Goal: Task Accomplishment & Management: Manage account settings

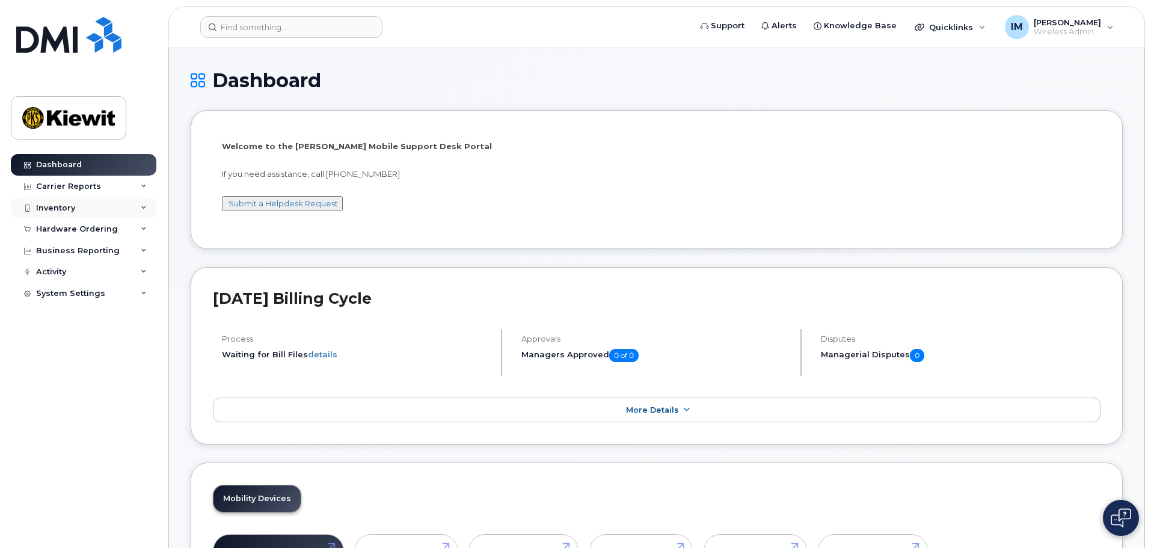
click at [61, 211] on div "Inventory" at bounding box center [55, 208] width 39 height 10
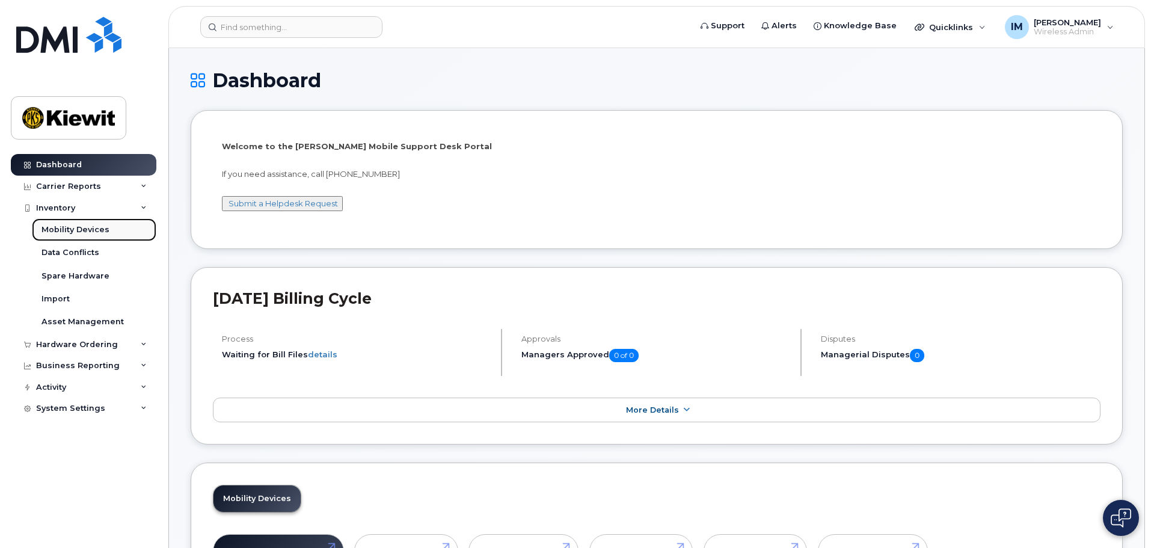
click at [81, 230] on div "Mobility Devices" at bounding box center [76, 229] width 68 height 11
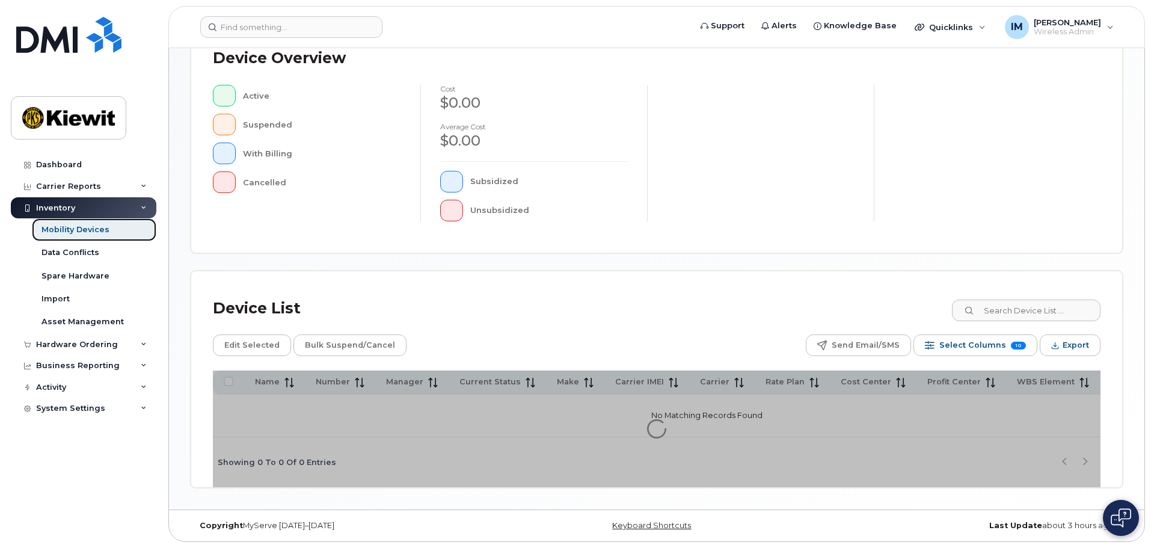
scroll to position [283, 0]
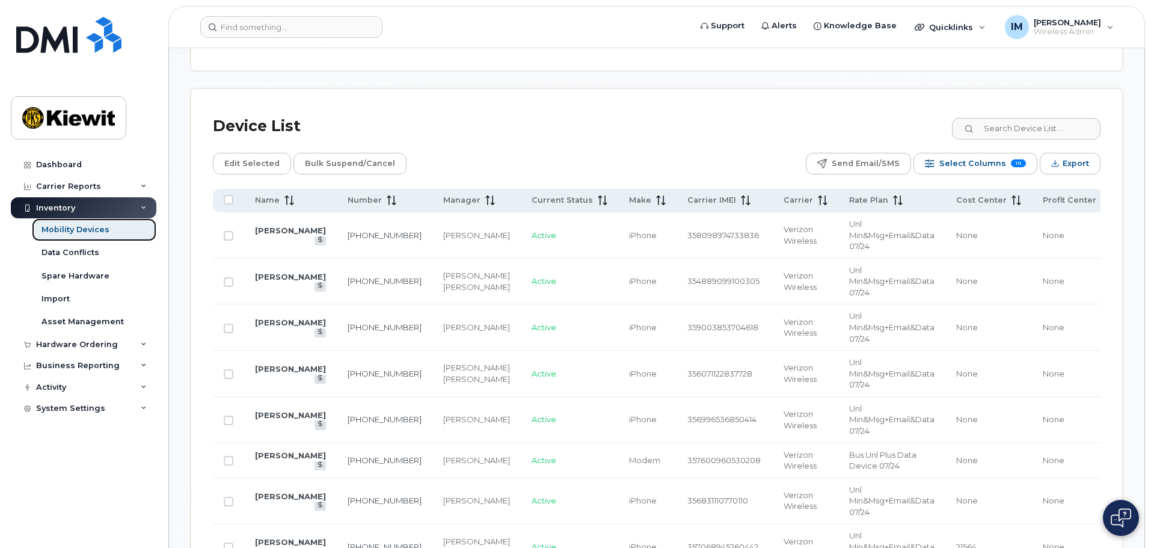
scroll to position [544, 0]
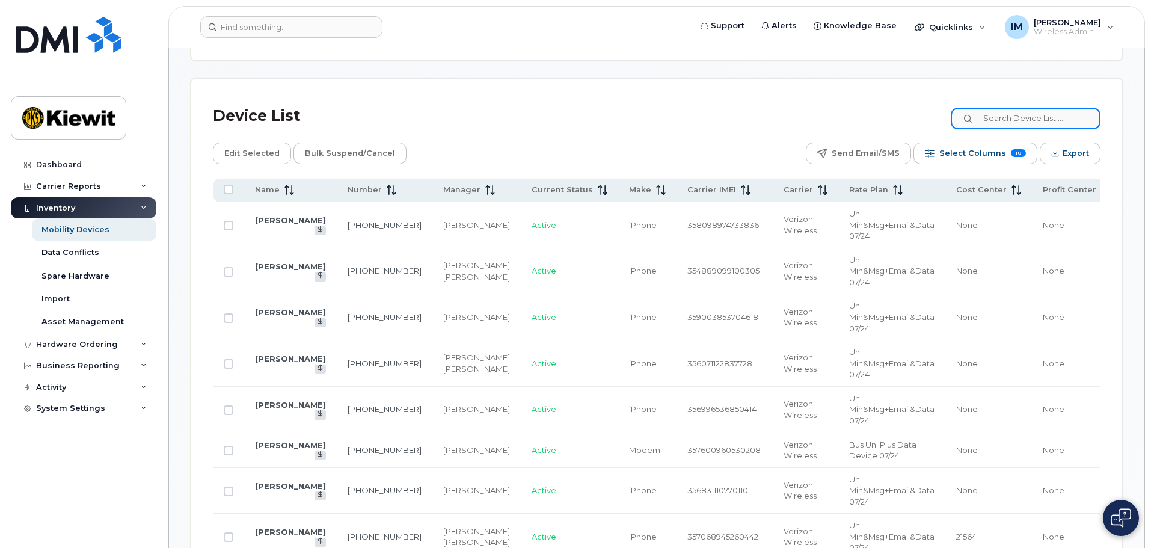
click at [1055, 108] on input at bounding box center [1026, 119] width 150 height 22
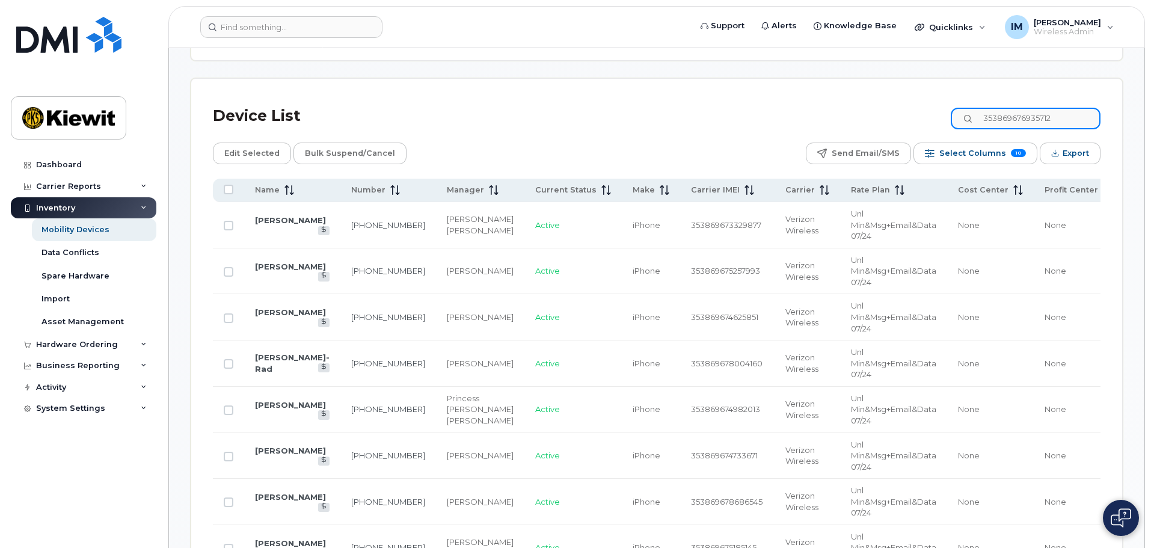
type input "353869676935712"
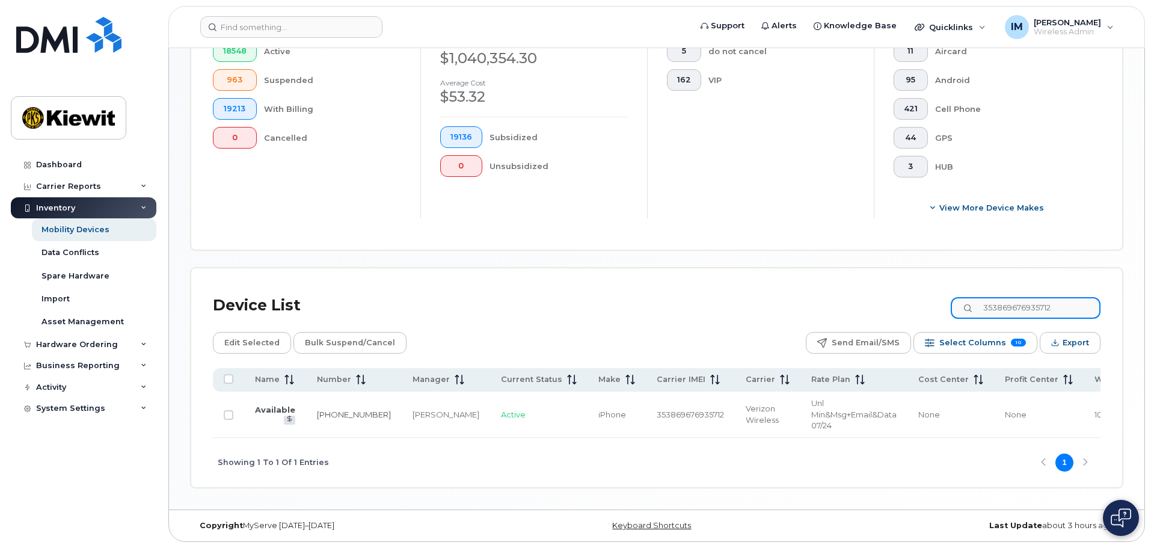
scroll to position [348, 0]
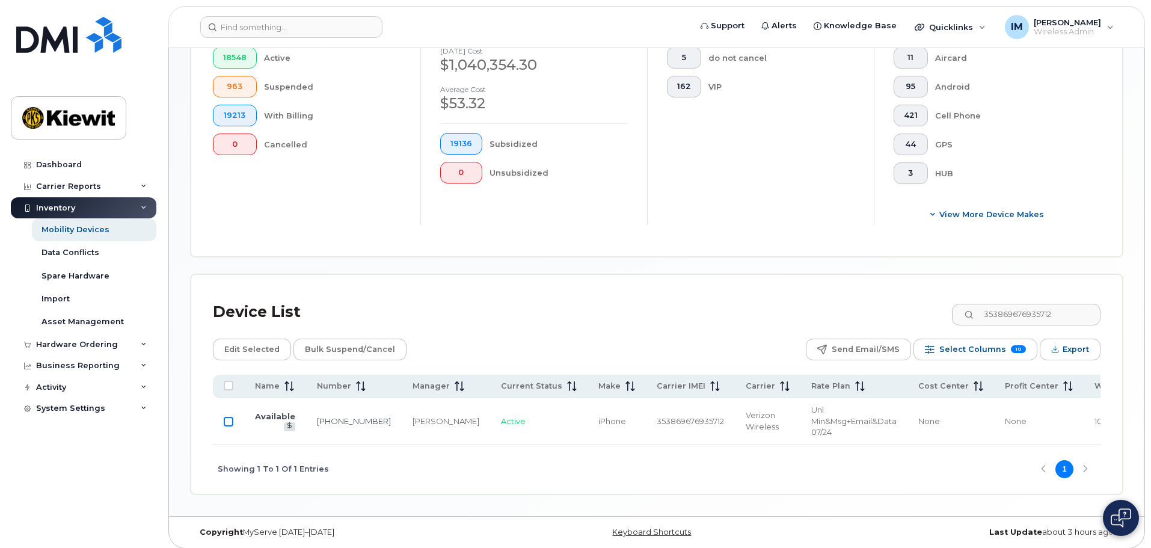
click at [228, 417] on input "Row Unselected" at bounding box center [229, 422] width 10 height 10
checkbox input "true"
click at [246, 341] on span "Edit Selected" at bounding box center [251, 350] width 55 height 18
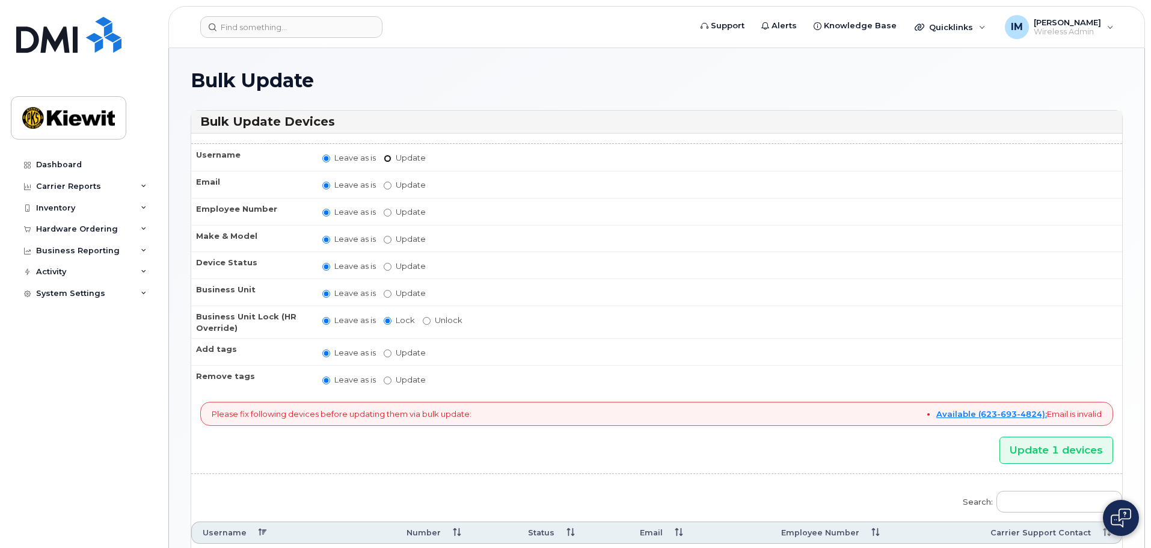
click at [390, 158] on input "Update" at bounding box center [388, 159] width 8 height 8
radio input "true"
radio input "false"
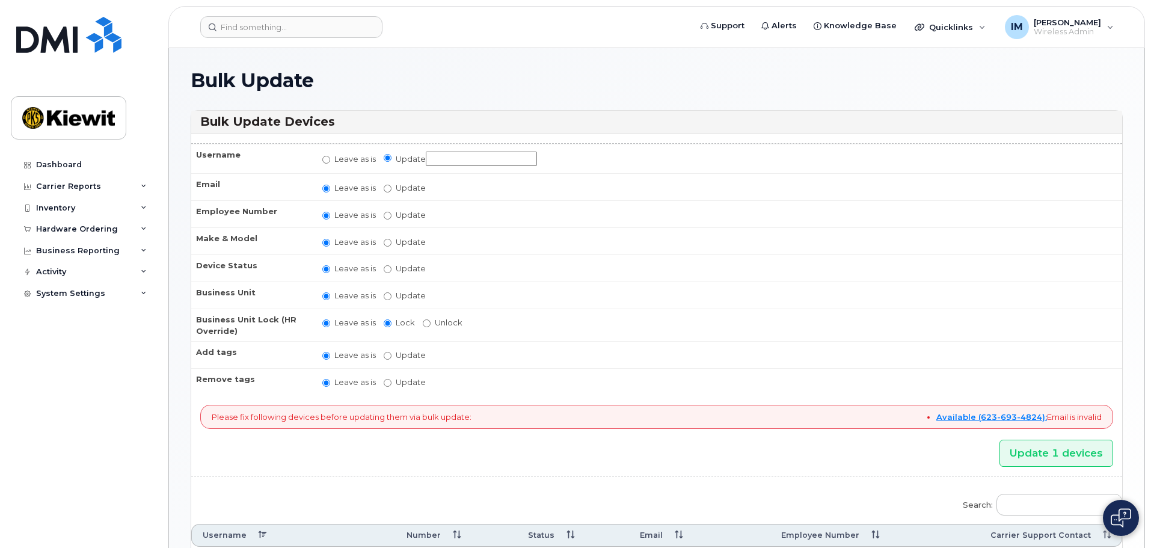
click at [466, 157] on input "Update" at bounding box center [481, 159] width 111 height 15
type input "Humberto Martinez"
click at [390, 188] on input "Update" at bounding box center [388, 189] width 8 height 8
radio input "true"
radio input "false"
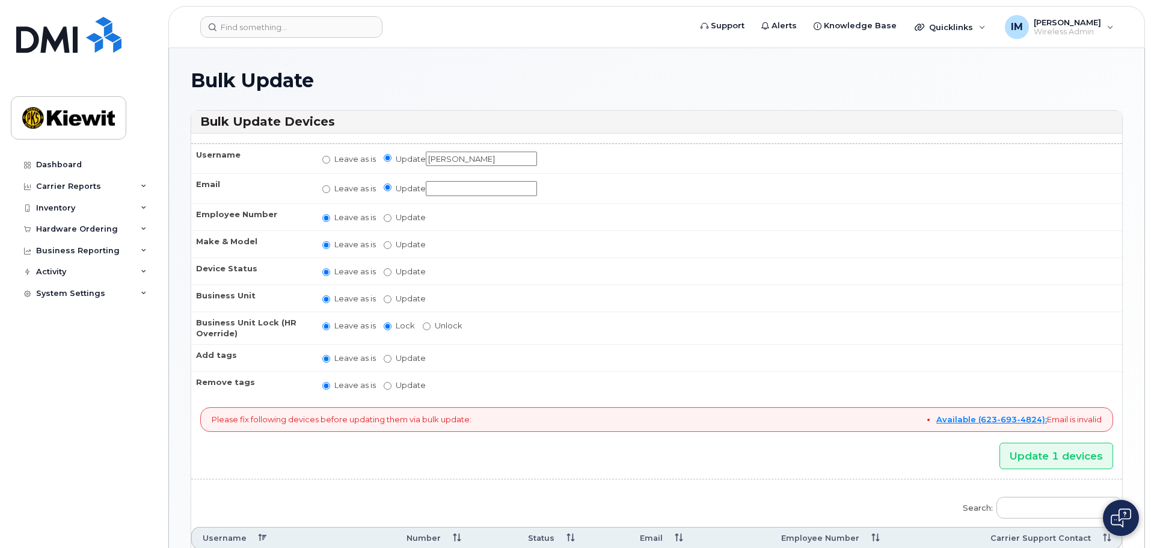
click at [453, 188] on input "Update" at bounding box center [481, 188] width 111 height 15
type input "Humberto.Martinez2@Kiewit.com"
click at [391, 220] on input "Update" at bounding box center [388, 218] width 8 height 8
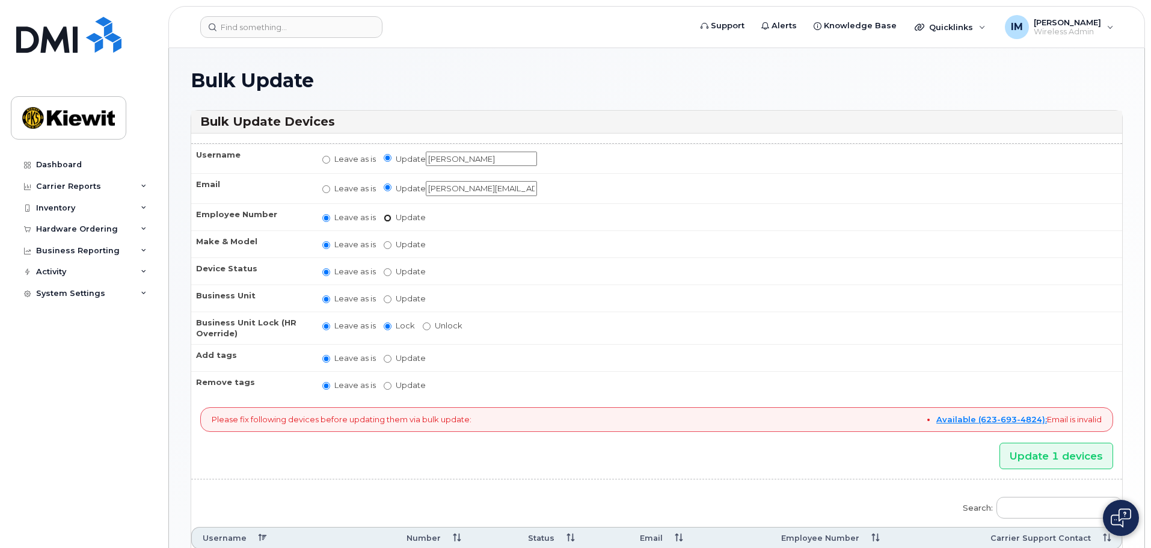
radio input "true"
radio input "false"
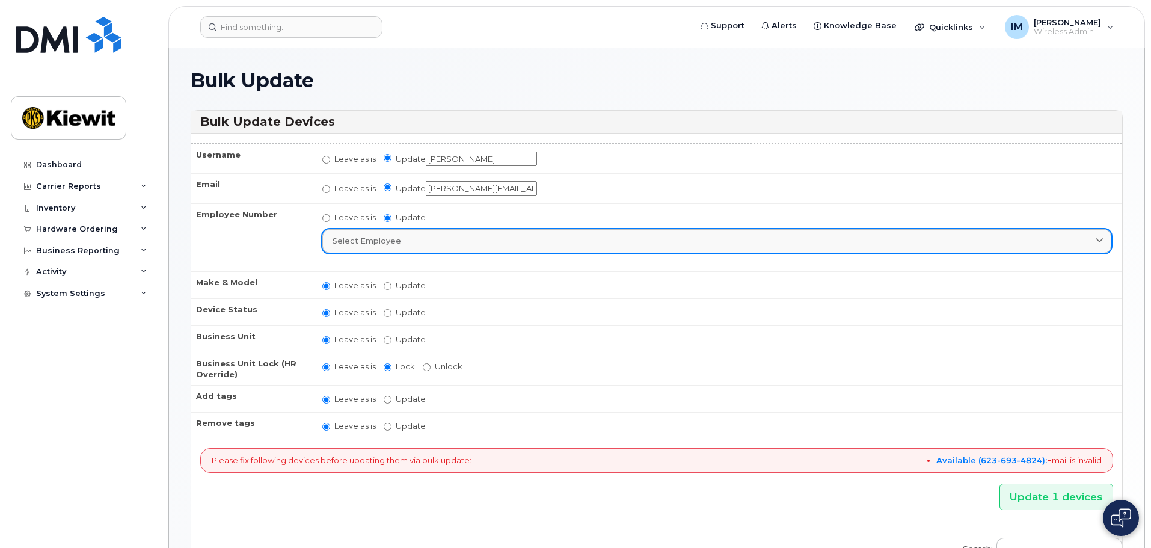
click at [396, 234] on link "Select employee" at bounding box center [716, 241] width 789 height 24
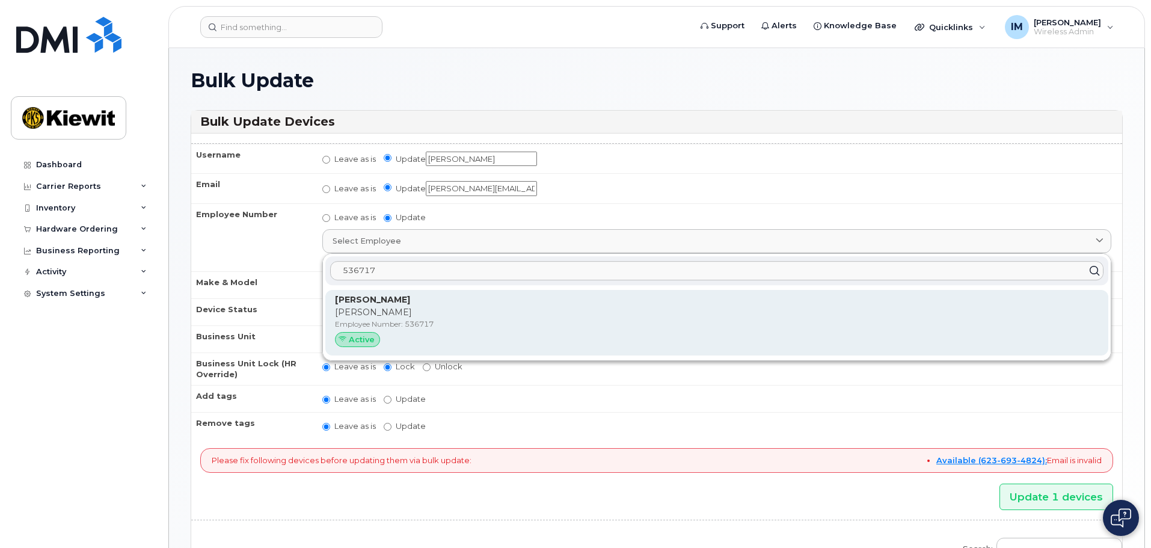
type input "536717"
click at [389, 316] on p "Humberto" at bounding box center [717, 312] width 764 height 13
type input "536717"
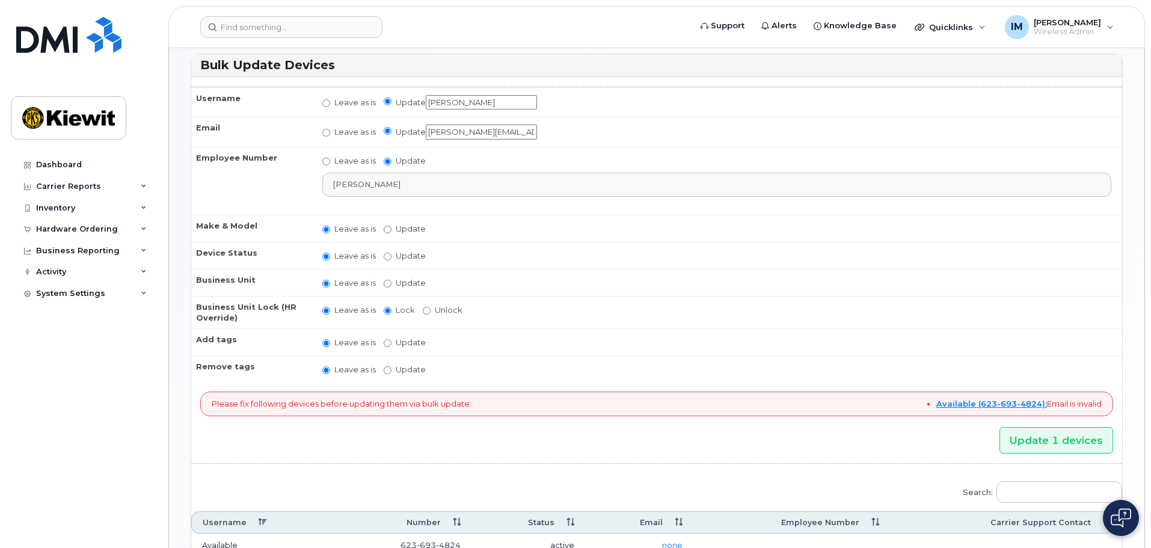
scroll to position [175, 0]
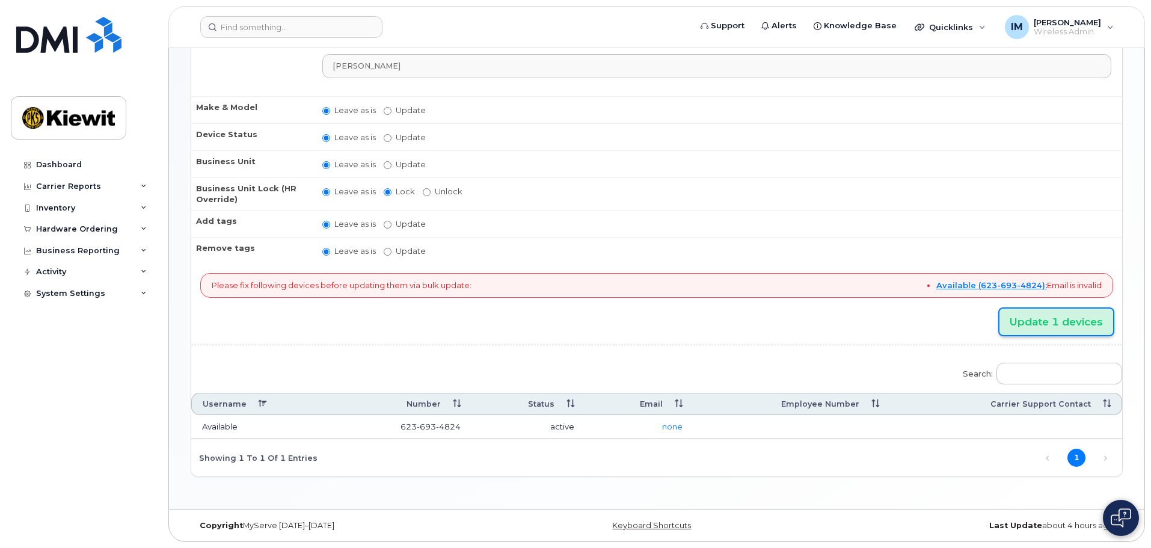
click at [1048, 325] on input "Update 1 devices" at bounding box center [1057, 322] width 114 height 27
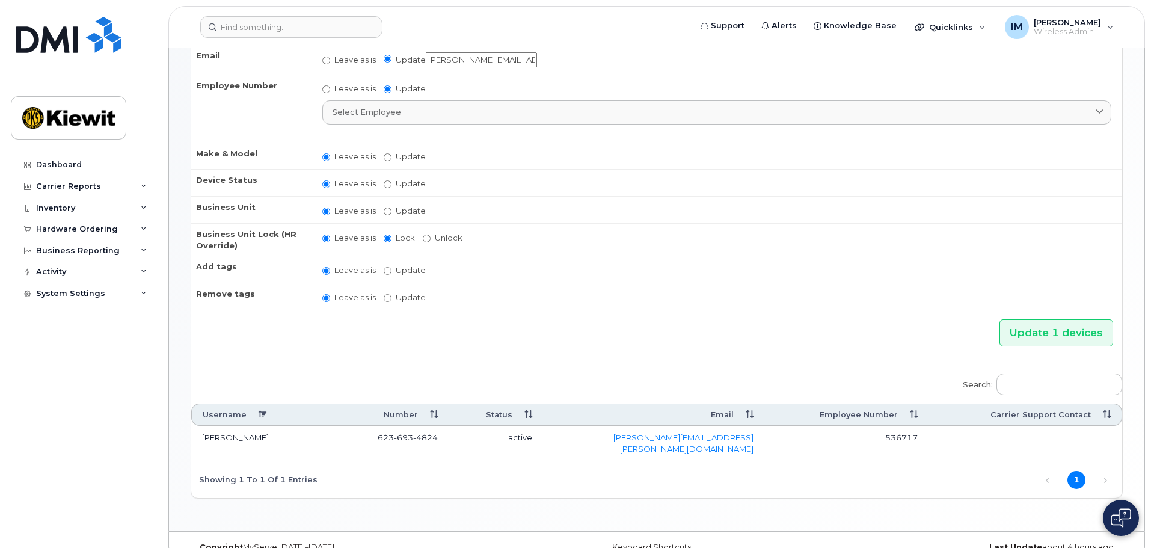
scroll to position [191, 0]
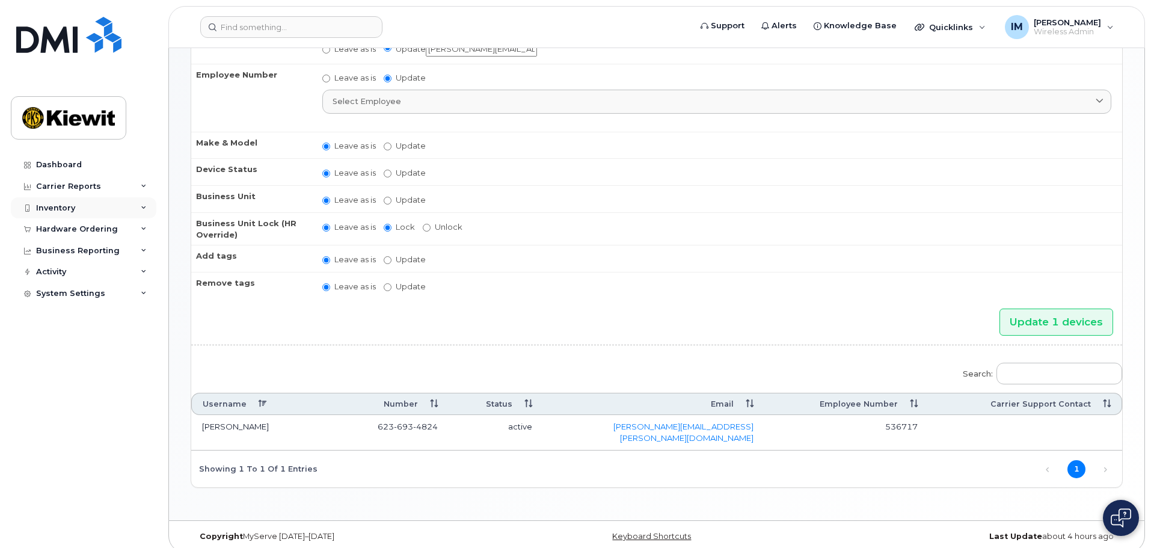
click at [96, 211] on div "Inventory" at bounding box center [84, 208] width 146 height 22
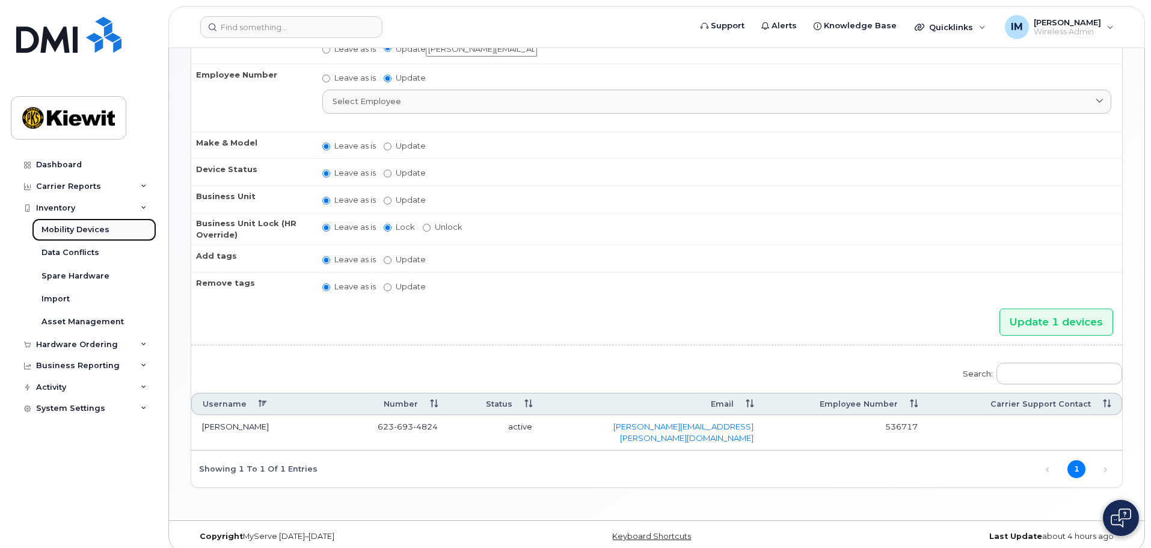
click at [99, 229] on div "Mobility Devices" at bounding box center [76, 229] width 68 height 11
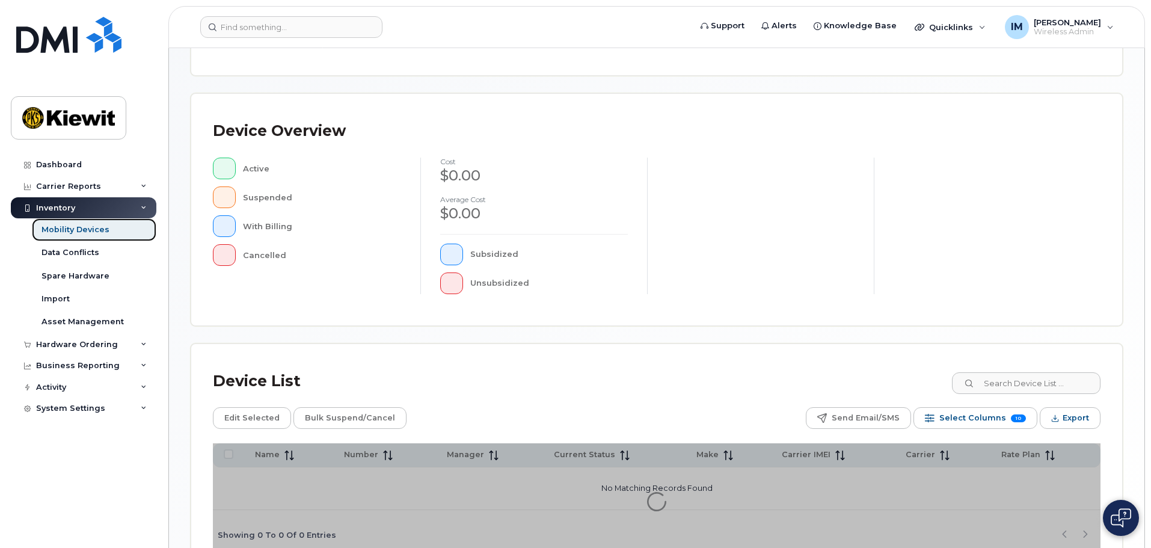
scroll to position [241, 0]
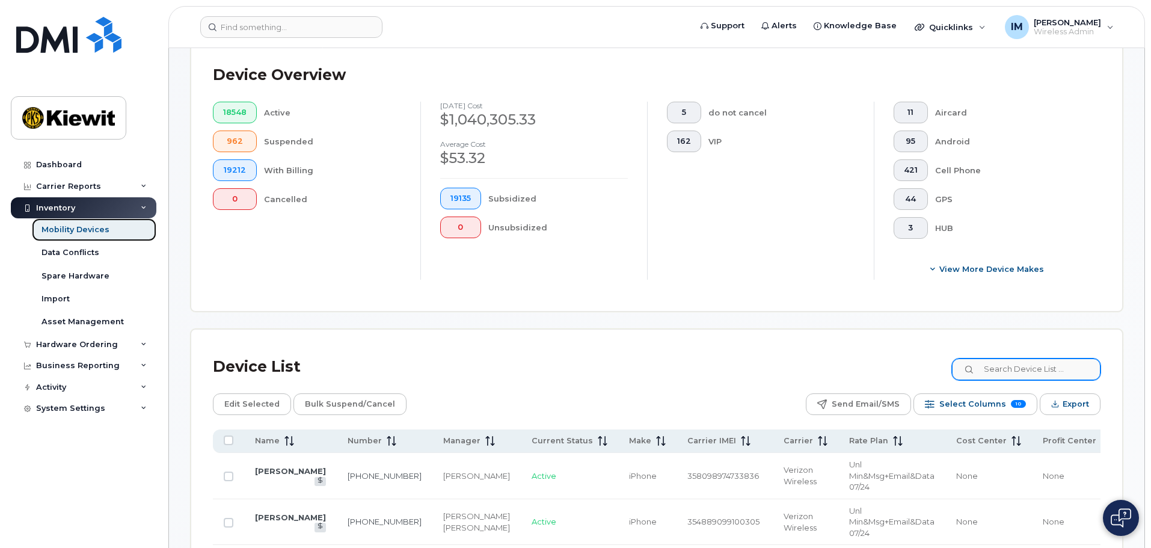
scroll to position [322, 0]
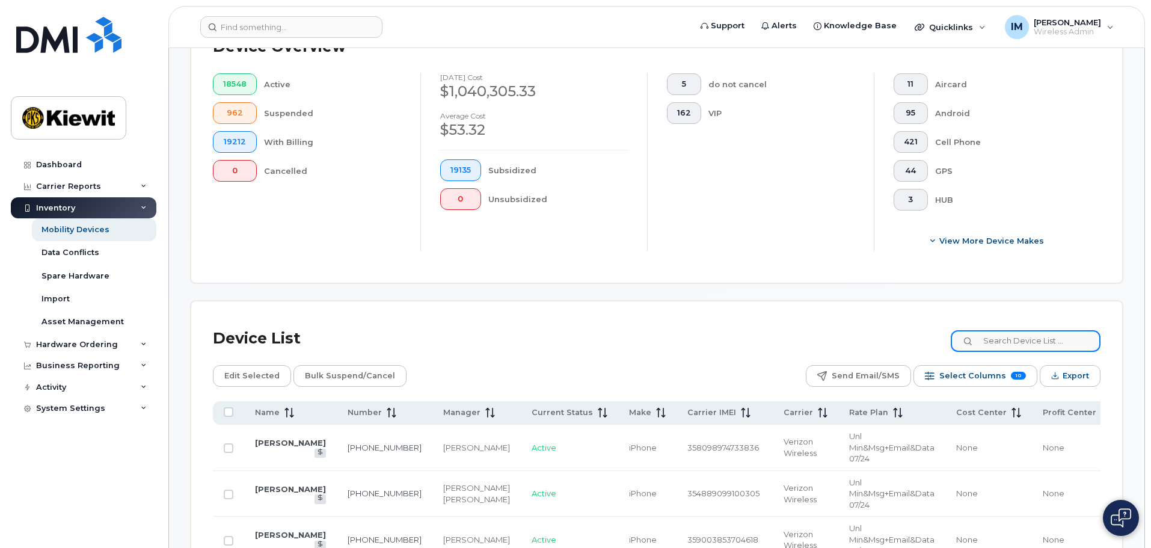
click at [1007, 336] on input at bounding box center [1026, 341] width 150 height 22
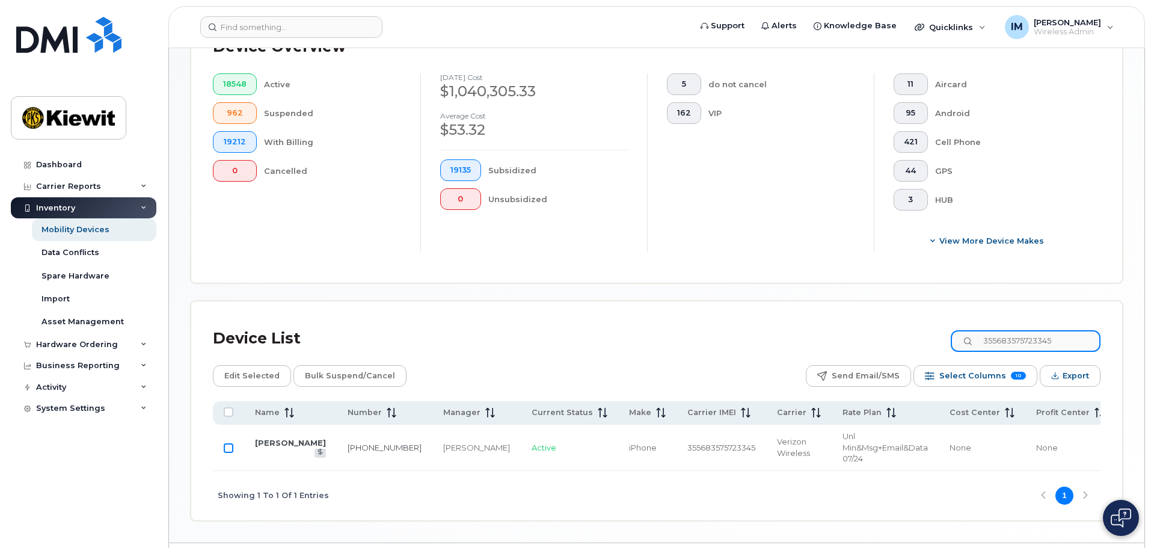
type input "355683575723345"
click at [226, 443] on input "Row Unselected" at bounding box center [229, 448] width 10 height 10
checkbox input "true"
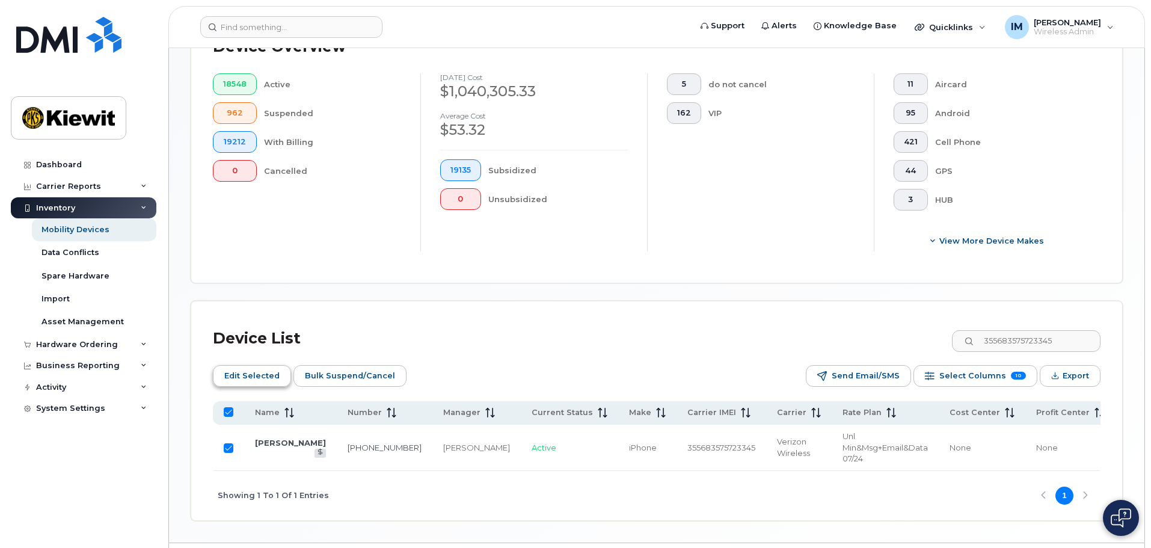
click at [242, 367] on span "Edit Selected" at bounding box center [251, 376] width 55 height 18
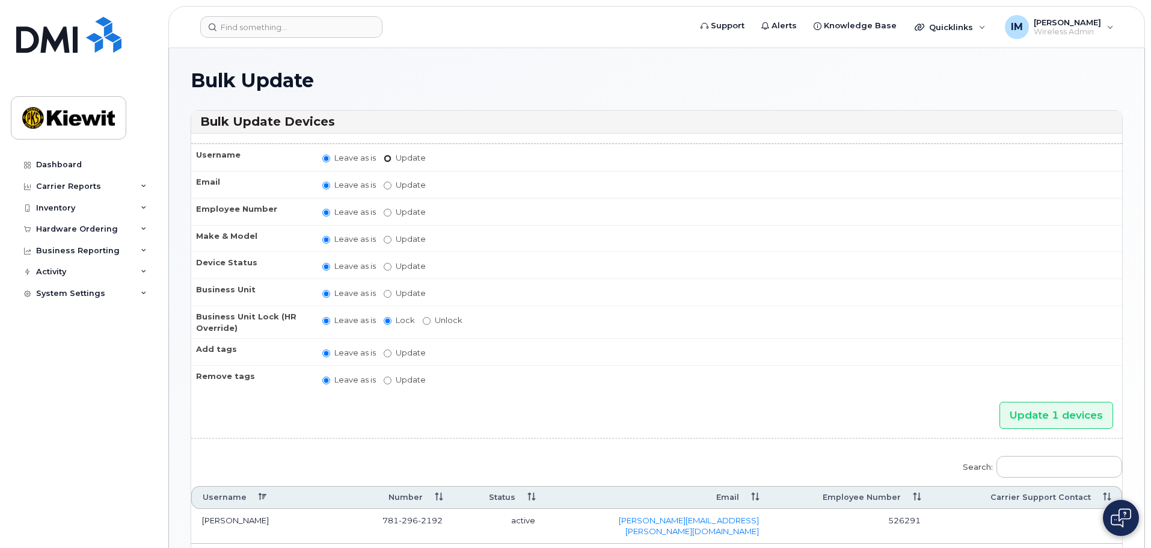
click at [384, 158] on input "Update" at bounding box center [388, 159] width 8 height 8
radio input "true"
radio input "false"
click at [438, 162] on input "Update" at bounding box center [481, 159] width 111 height 15
type input "Robert Sigmund"
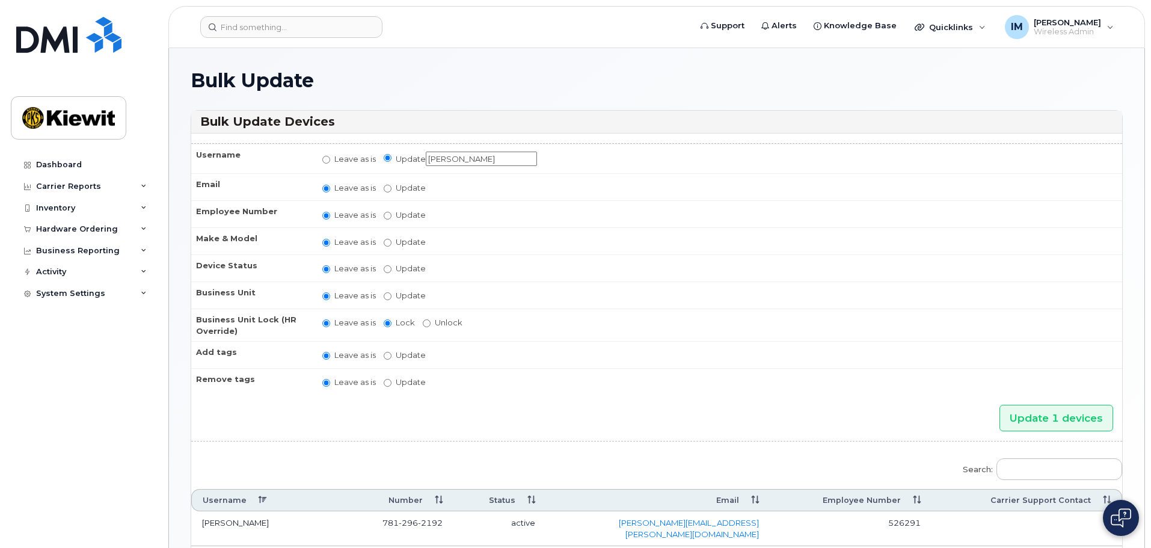
click at [398, 184] on label "Update" at bounding box center [405, 187] width 42 height 11
click at [392, 185] on input "Update" at bounding box center [388, 189] width 8 height 8
radio input "true"
radio input "false"
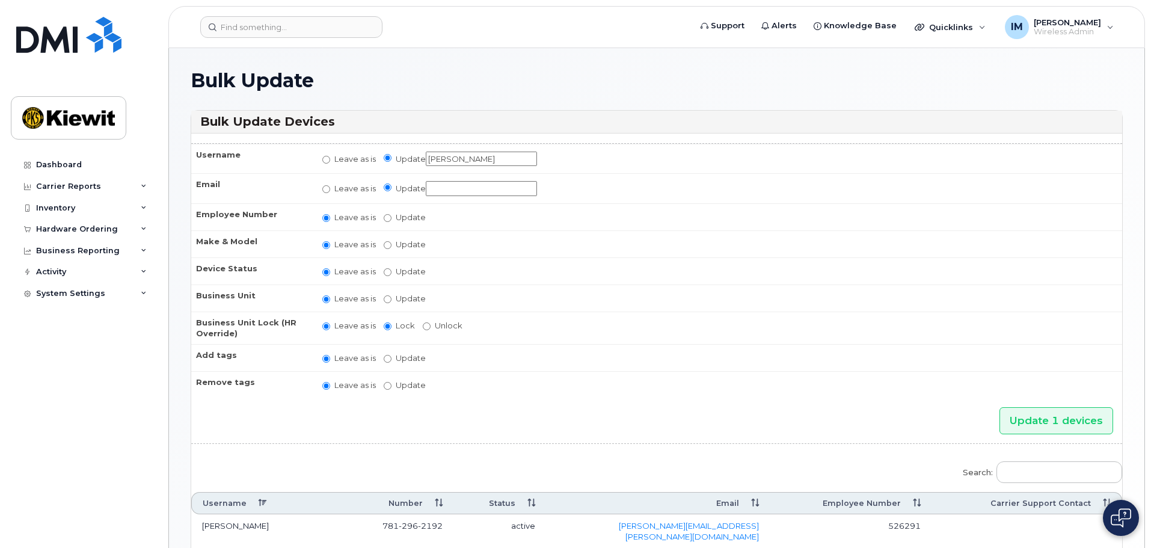
click at [430, 190] on input "Update" at bounding box center [481, 188] width 111 height 15
type input "Robert.Sigmund@kiewit.com"
click at [393, 217] on label "Update" at bounding box center [405, 217] width 42 height 11
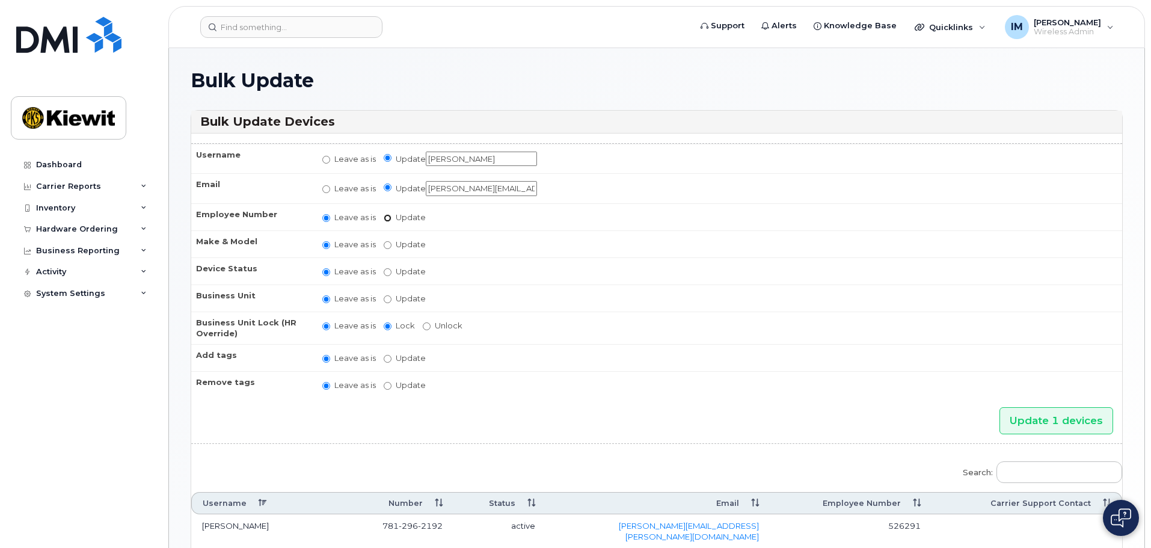
click at [392, 217] on input "Update" at bounding box center [388, 218] width 8 height 8
radio input "true"
radio input "false"
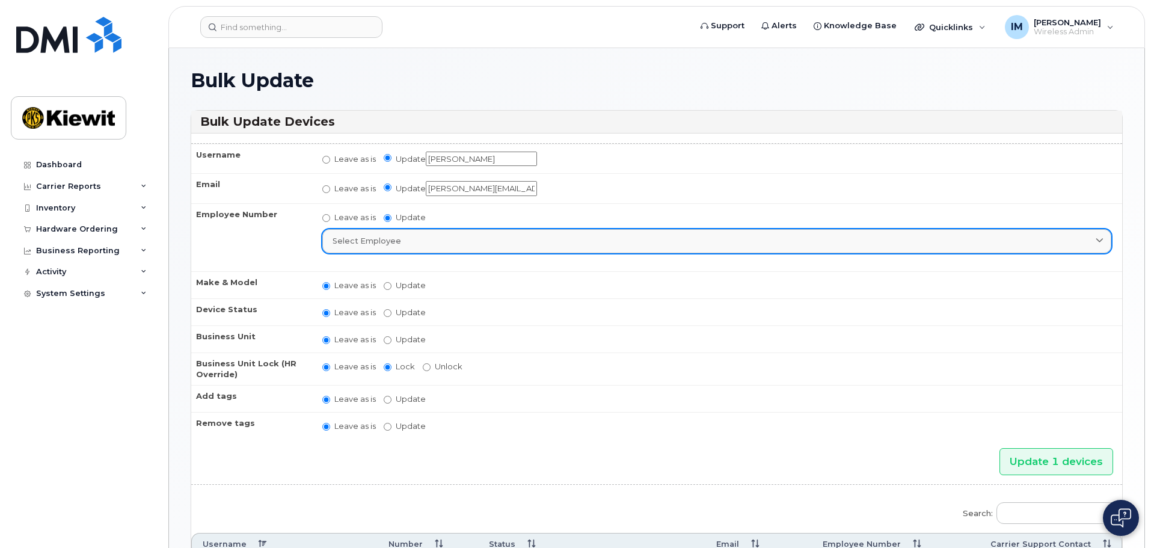
click at [437, 239] on div "Select employee" at bounding box center [717, 240] width 769 height 11
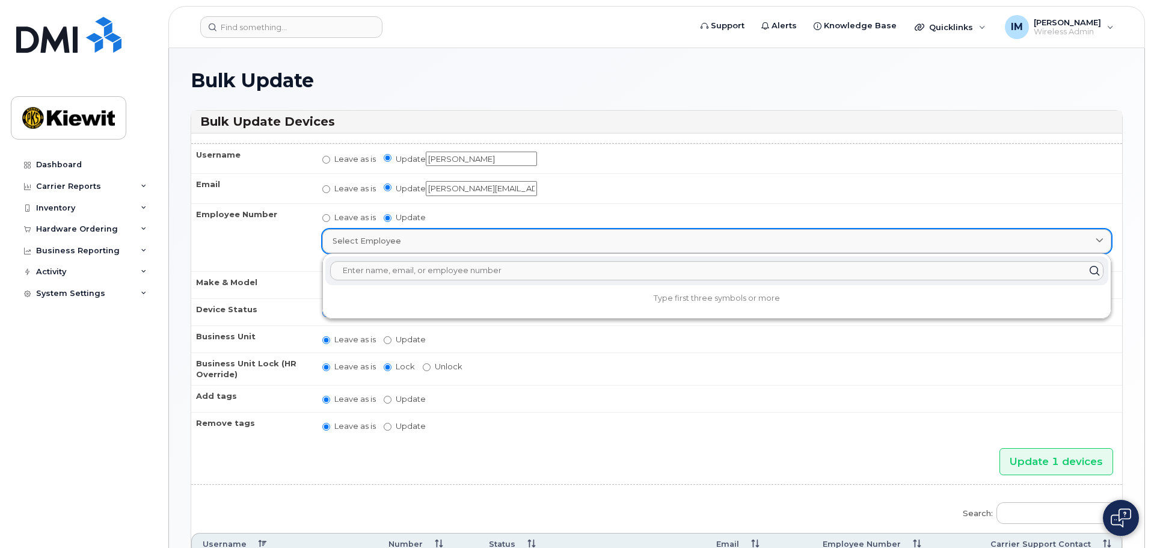
type input "s"
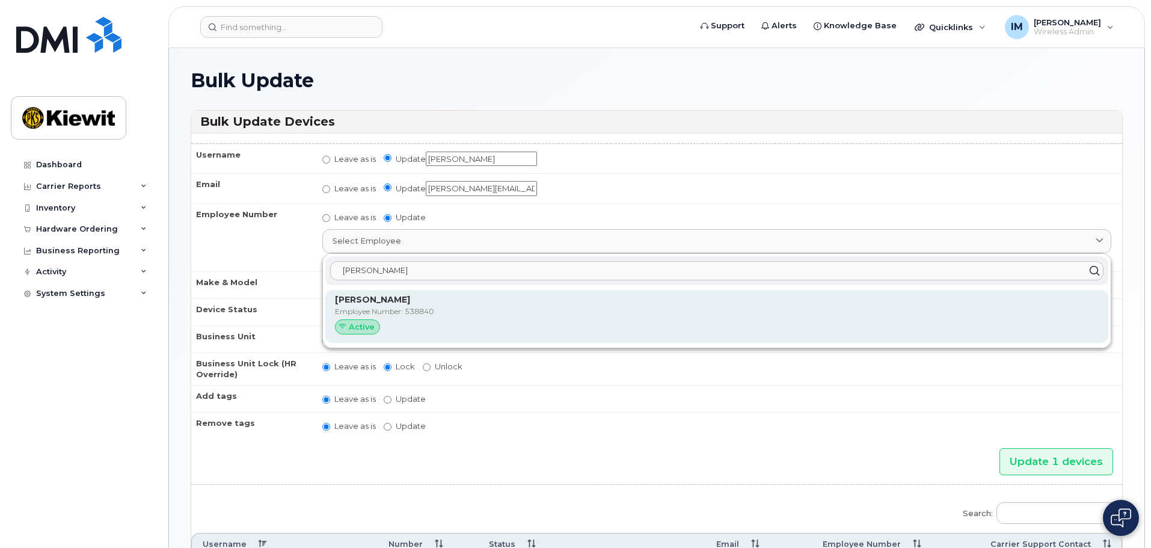
type input "robert sigmund"
click at [374, 320] on div "Active" at bounding box center [717, 327] width 764 height 16
type input "538840"
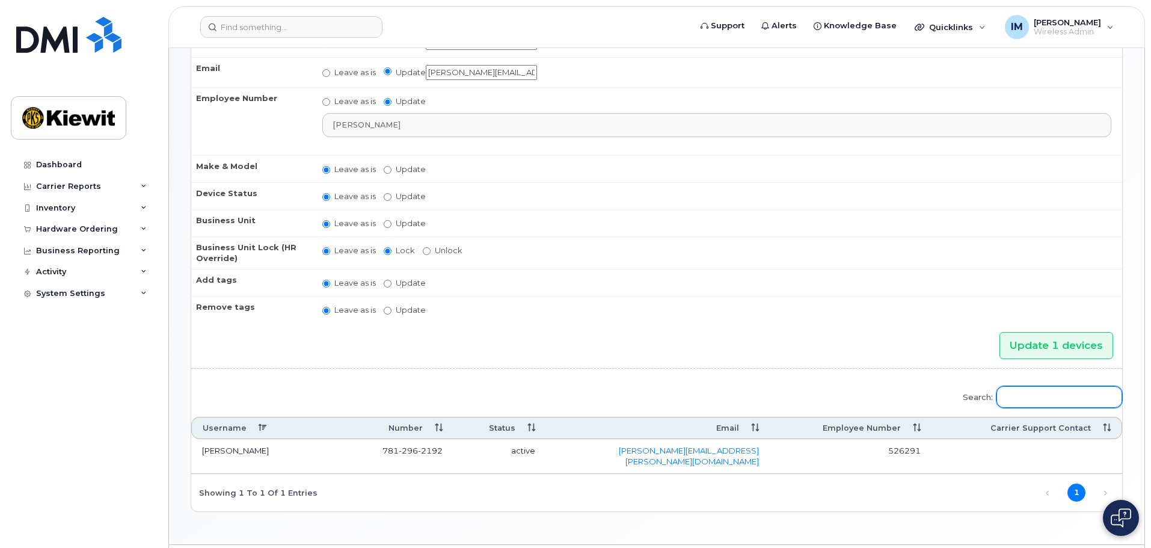
scroll to position [120, 0]
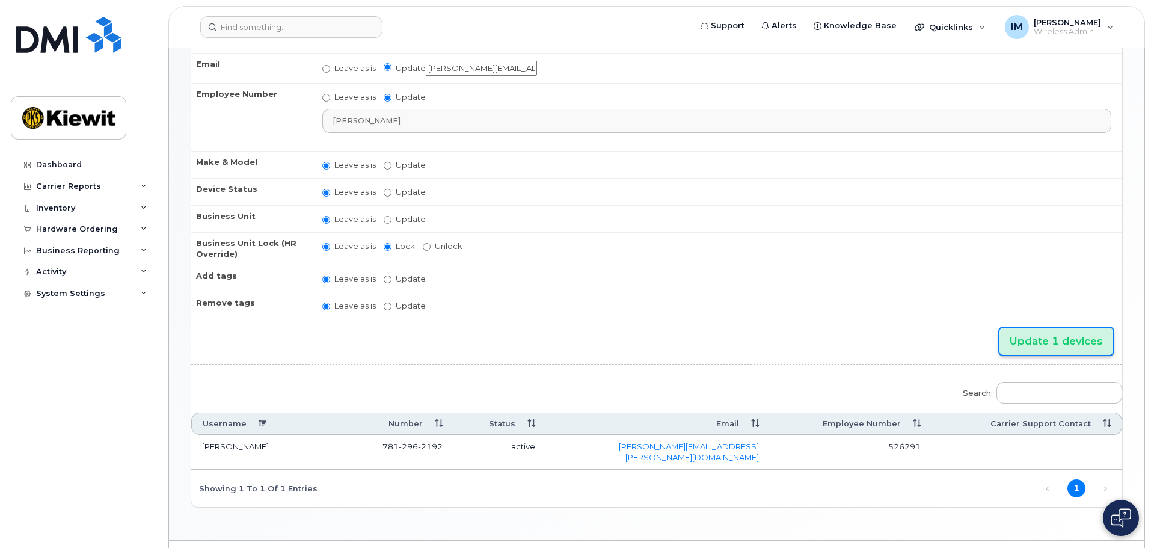
click at [1052, 339] on input "Update 1 devices" at bounding box center [1057, 341] width 114 height 27
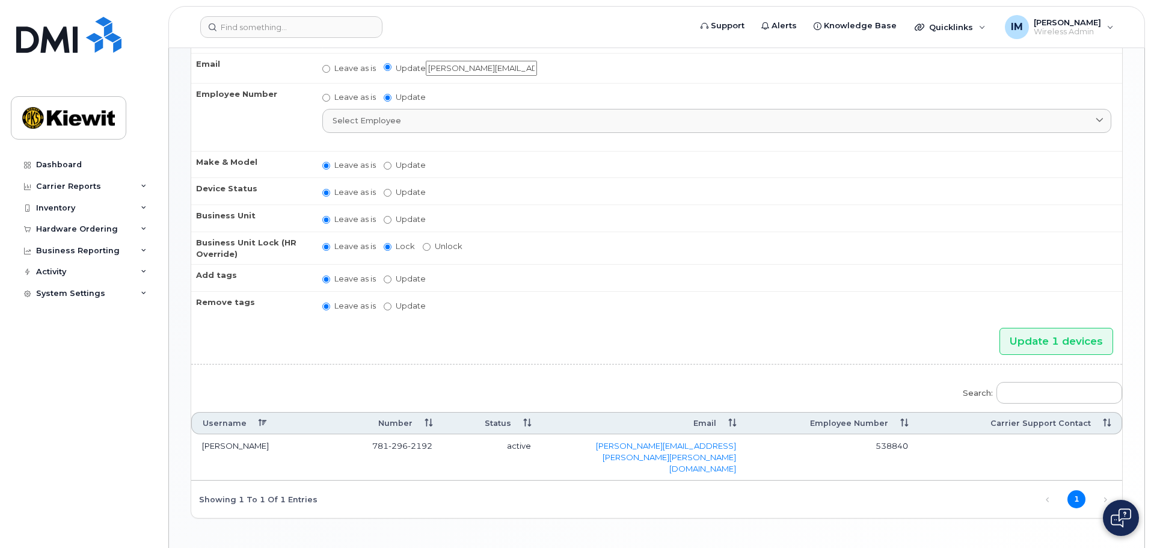
scroll to position [191, 0]
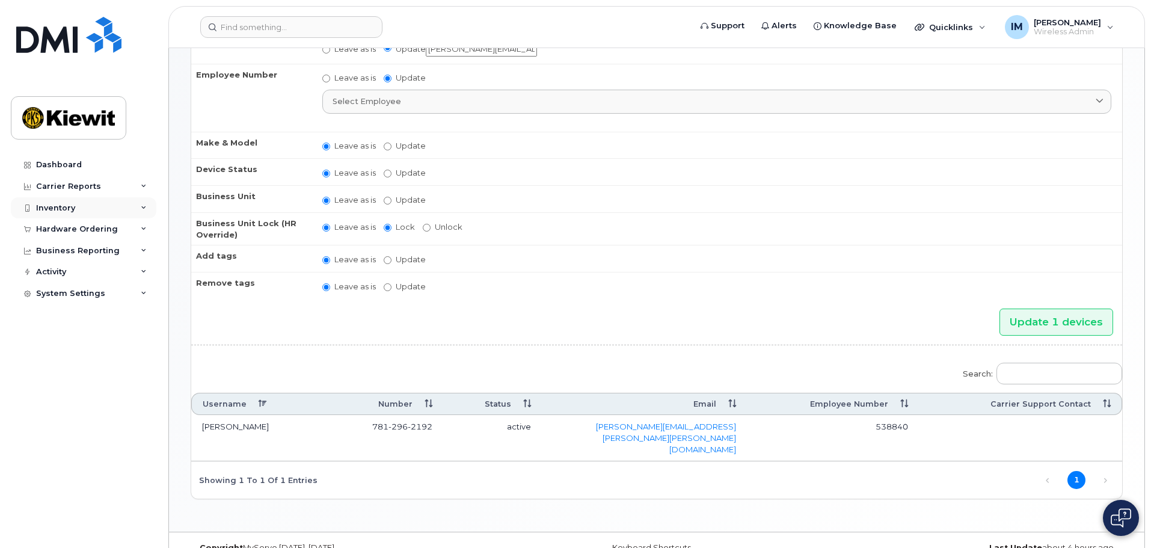
click at [113, 206] on div "Inventory" at bounding box center [84, 208] width 146 height 22
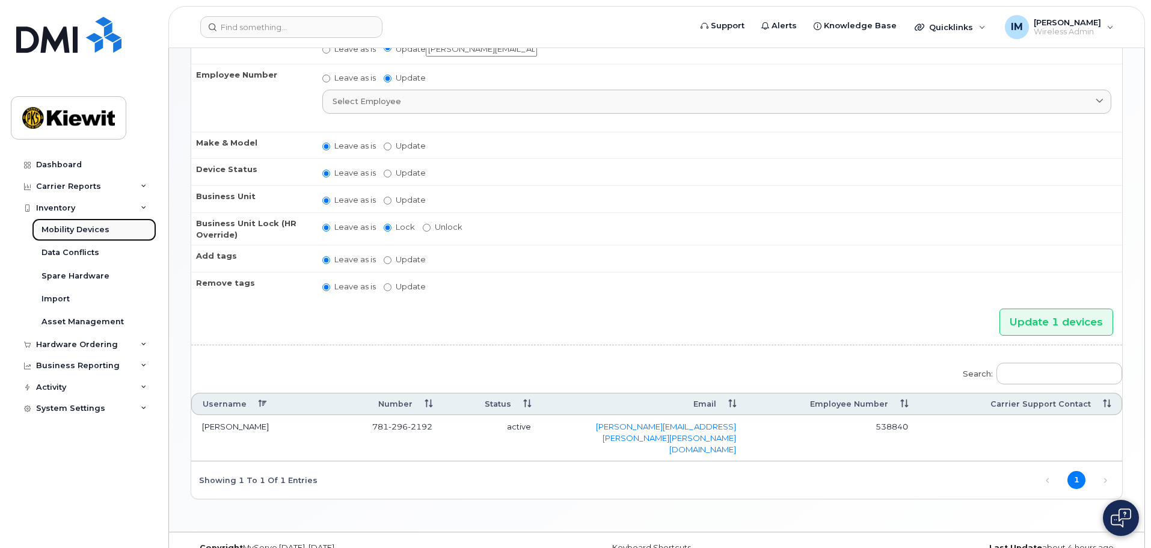
click at [113, 223] on link "Mobility Devices" at bounding box center [94, 229] width 125 height 23
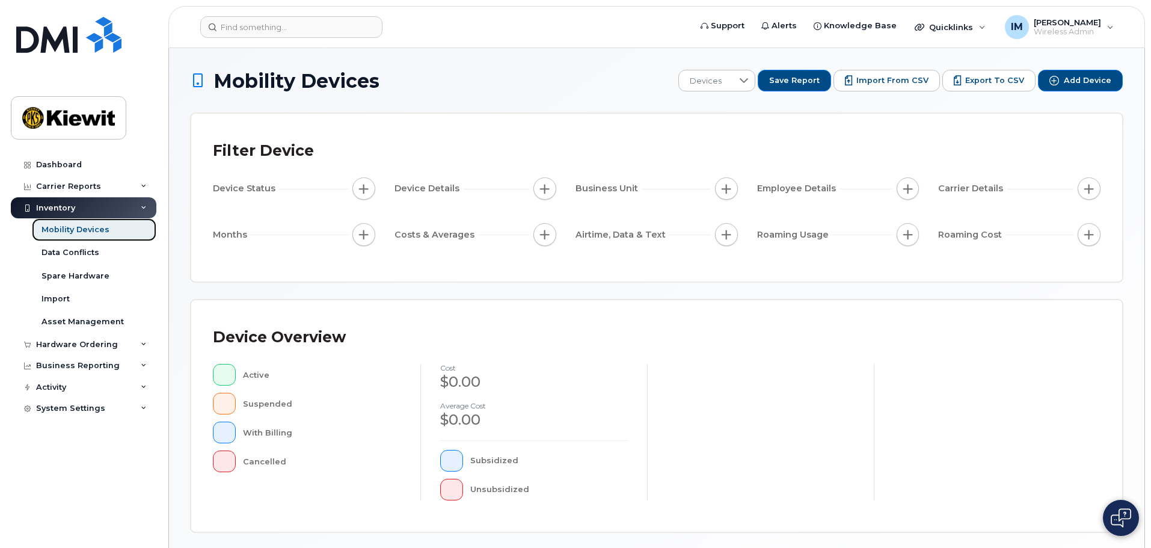
click at [93, 231] on div "Mobility Devices" at bounding box center [76, 229] width 68 height 11
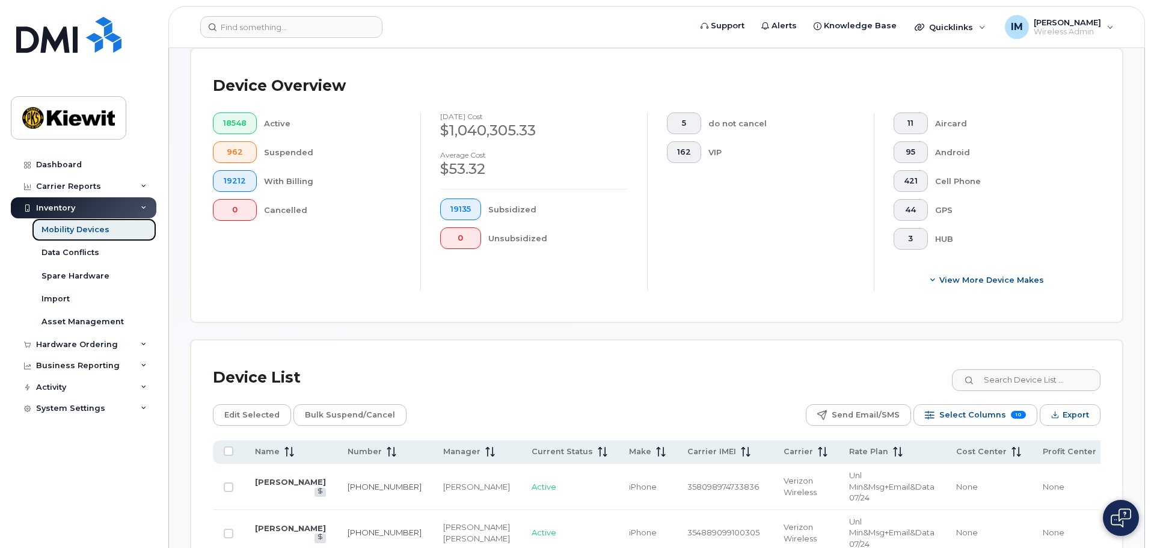
scroll to position [304, 0]
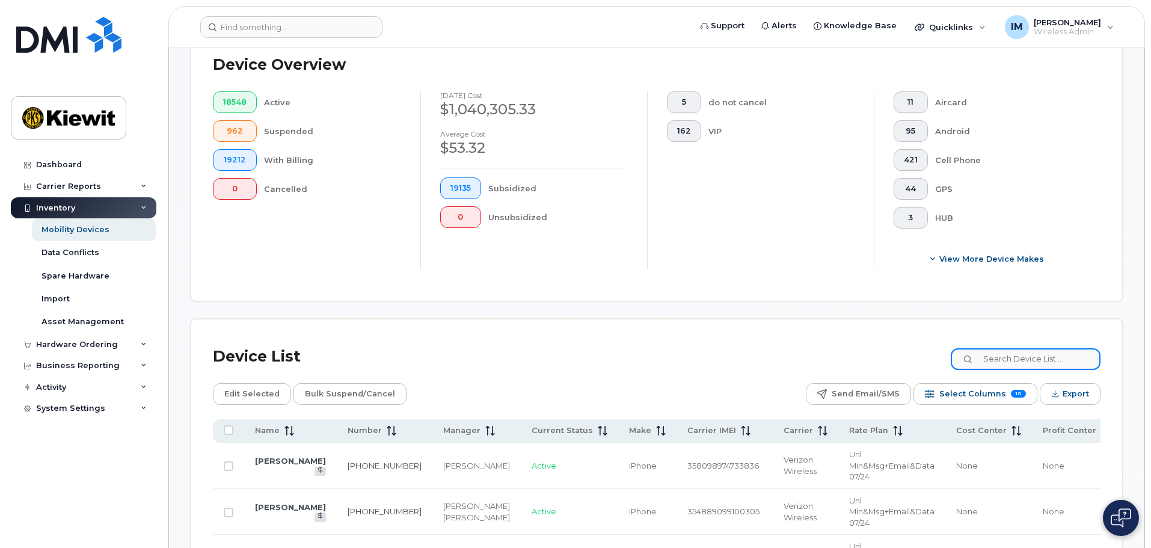
click at [1035, 356] on input at bounding box center [1026, 359] width 150 height 22
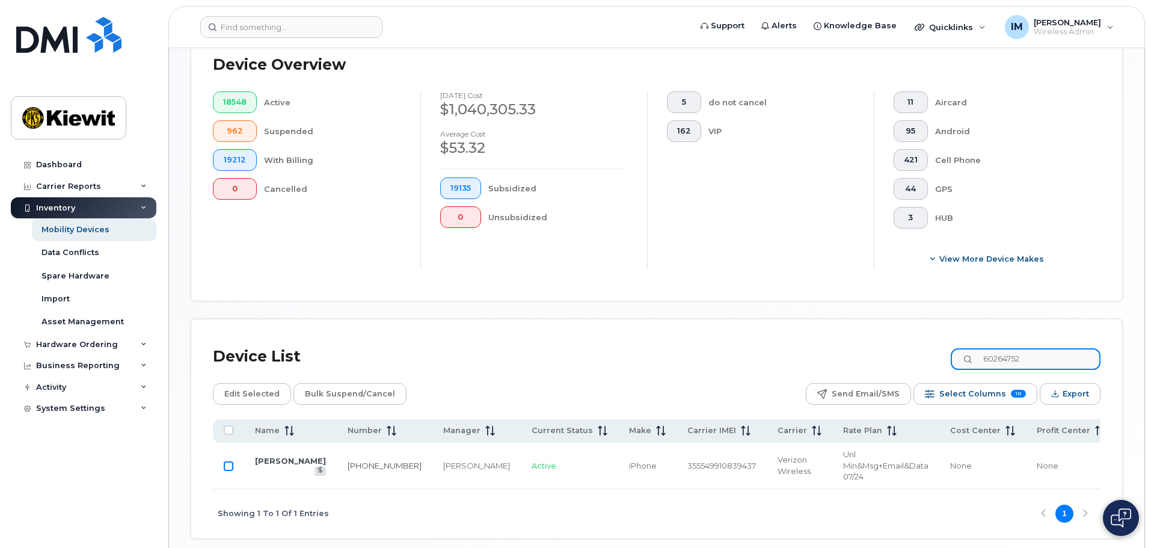
type input "60264752"
click at [230, 461] on input "Row Unselected" at bounding box center [229, 466] width 10 height 10
checkbox input "true"
click at [246, 385] on span "Edit Selected" at bounding box center [251, 394] width 55 height 18
